Goal: Task Accomplishment & Management: Manage account settings

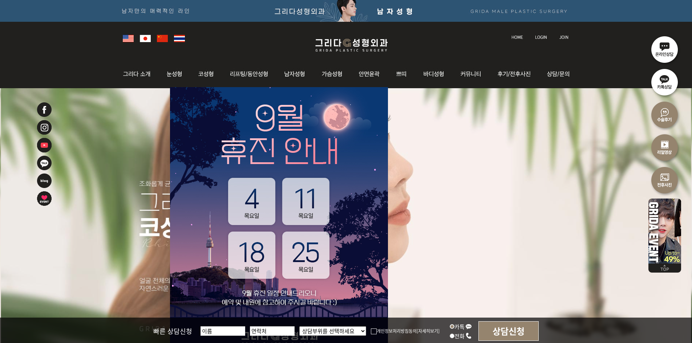
click at [542, 38] on img at bounding box center [541, 37] width 12 height 4
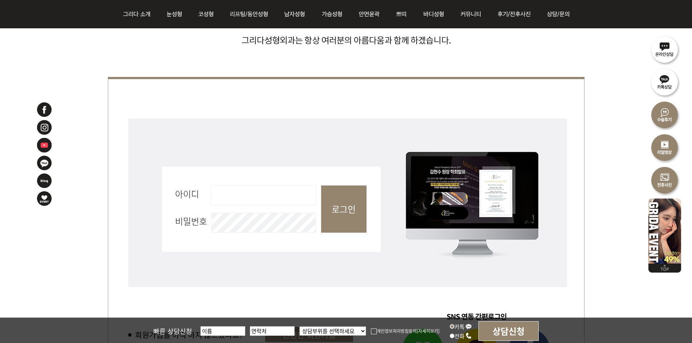
scroll to position [363, 0]
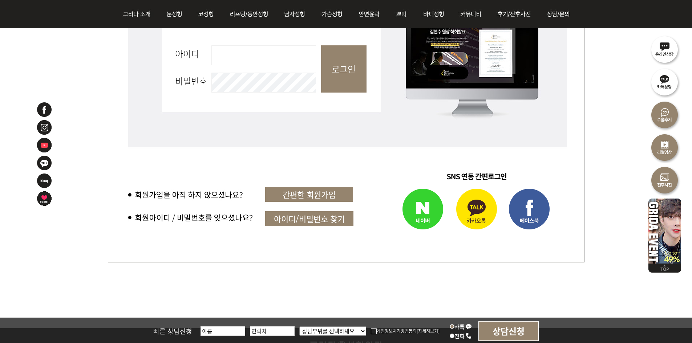
click at [247, 52] on input "아이디 필수" at bounding box center [263, 55] width 105 height 20
type input "admin"
click at [397, 92] on fieldset "회원로그인 아이디 필수 admin 비밀번호 필수 로그인" at bounding box center [346, 72] width 476 height 192
click at [361, 85] on input "로그인" at bounding box center [343, 68] width 45 height 47
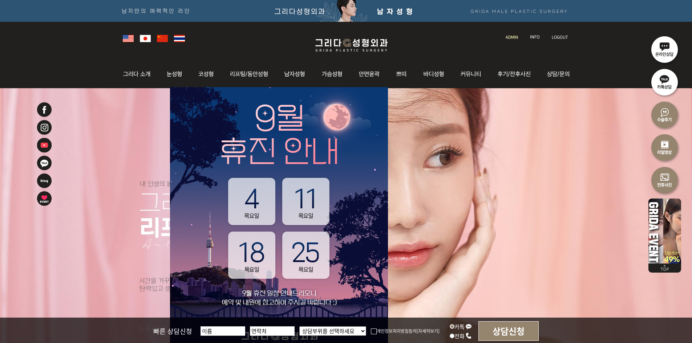
click at [508, 37] on img at bounding box center [512, 37] width 12 height 4
